Goal: Information Seeking & Learning: Learn about a topic

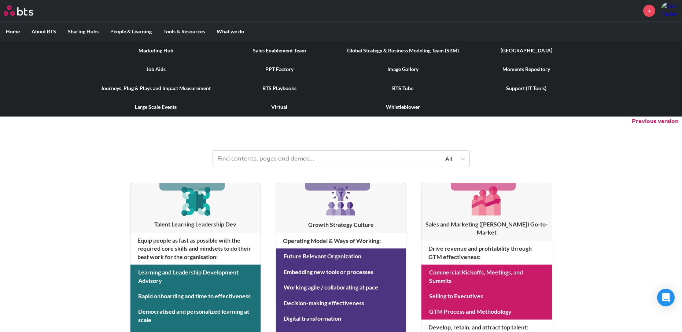
click at [153, 49] on link "Marketing Hub" at bounding box center [155, 50] width 123 height 19
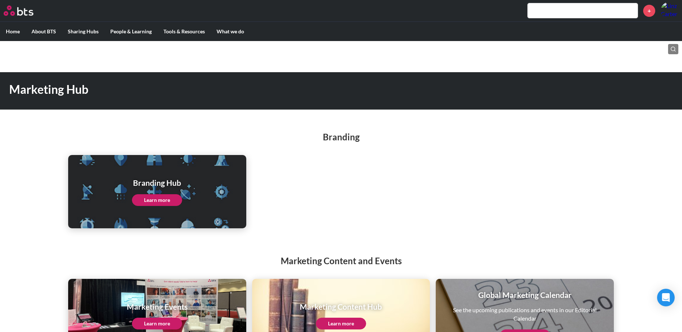
click at [160, 200] on link "Learn more" at bounding box center [157, 200] width 50 height 12
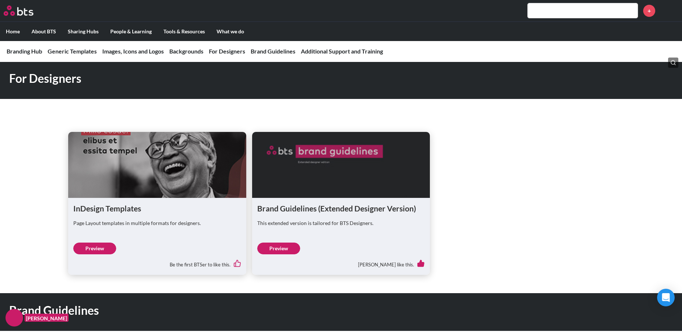
scroll to position [972, 0]
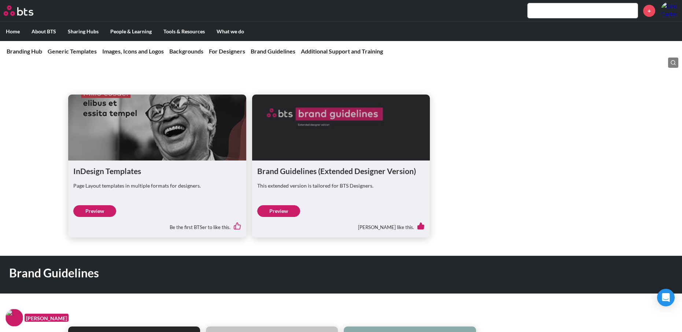
click at [89, 206] on link "Preview" at bounding box center [94, 211] width 43 height 12
